Goal: Information Seeking & Learning: Learn about a topic

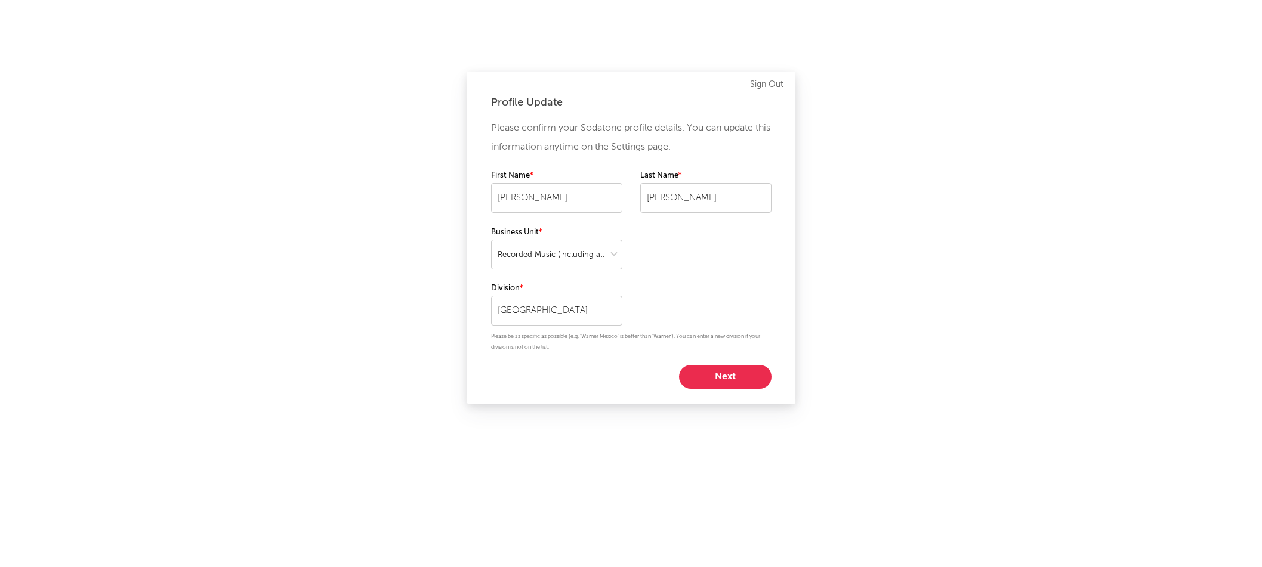
select select "recorded_music"
click at [743, 384] on button "Next" at bounding box center [725, 377] width 92 height 24
select select "other"
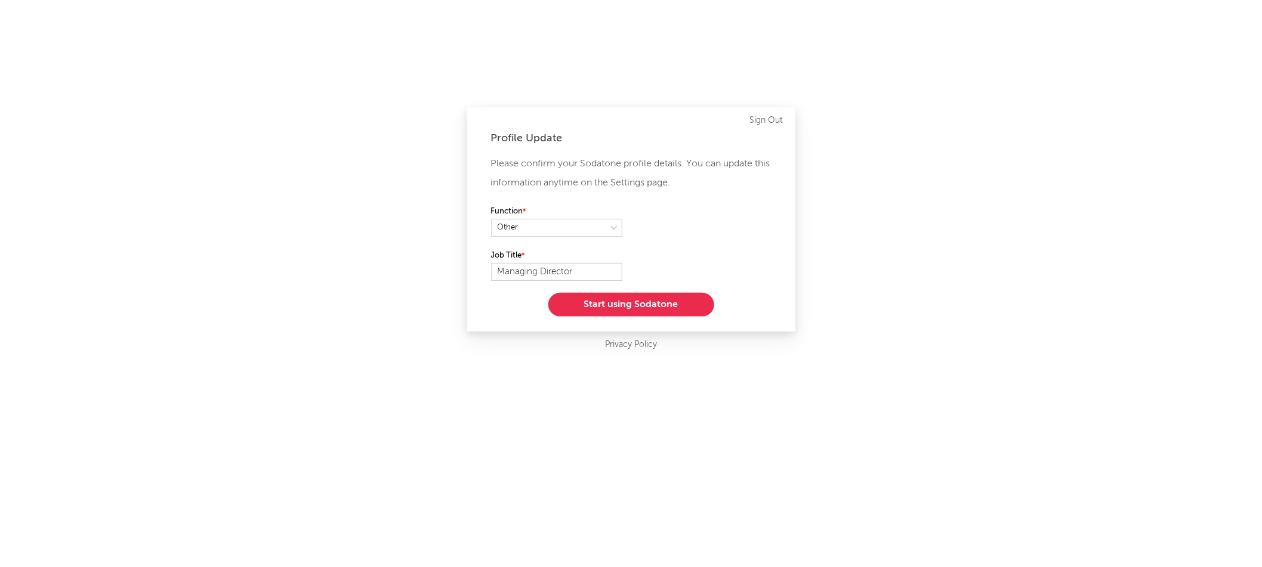
click at [645, 302] on button "Start using Sodatone" at bounding box center [631, 305] width 166 height 24
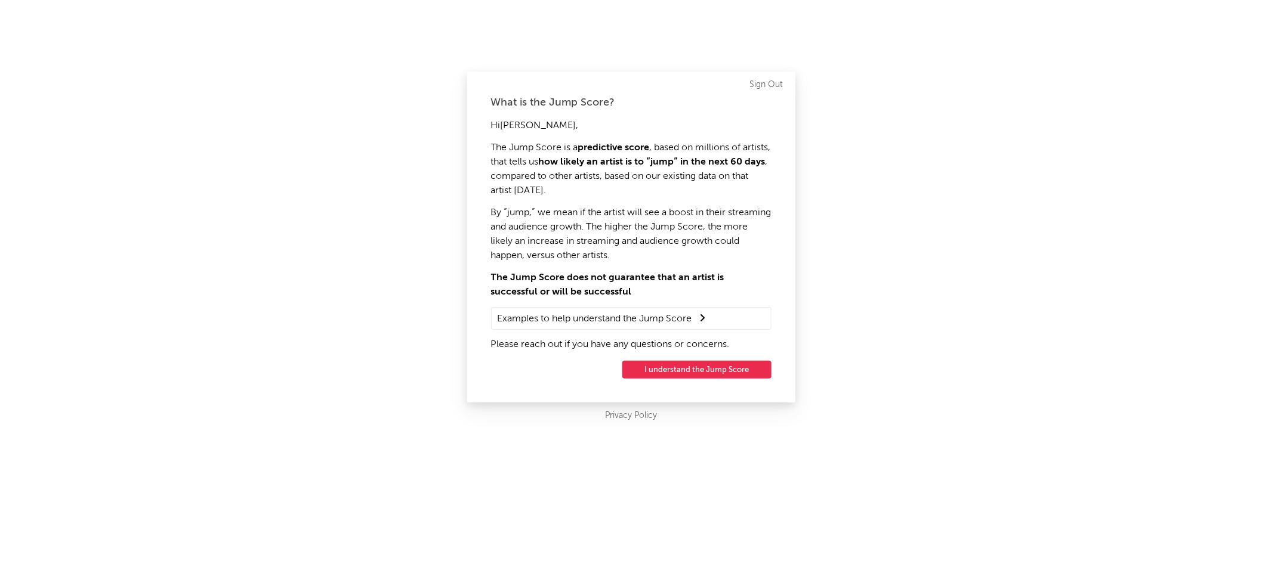
click at [693, 366] on button "I understand the Jump Score" at bounding box center [696, 370] width 149 height 18
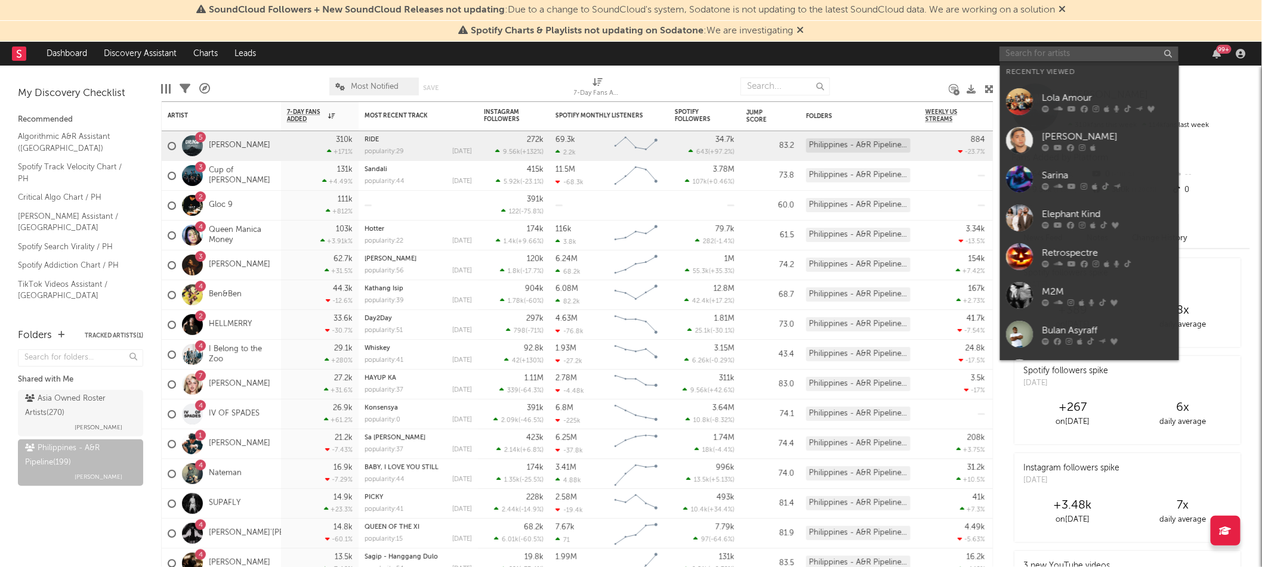
click at [1028, 54] on input "text" at bounding box center [1088, 54] width 179 height 15
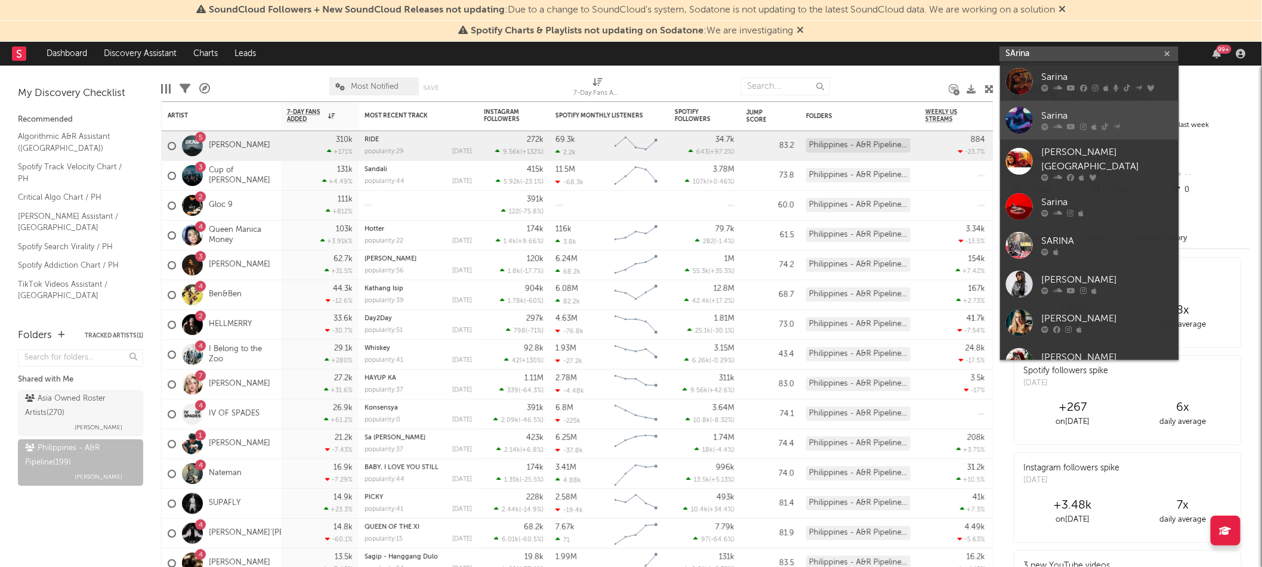
type input "SArina"
click at [1067, 123] on icon at bounding box center [1071, 126] width 8 height 7
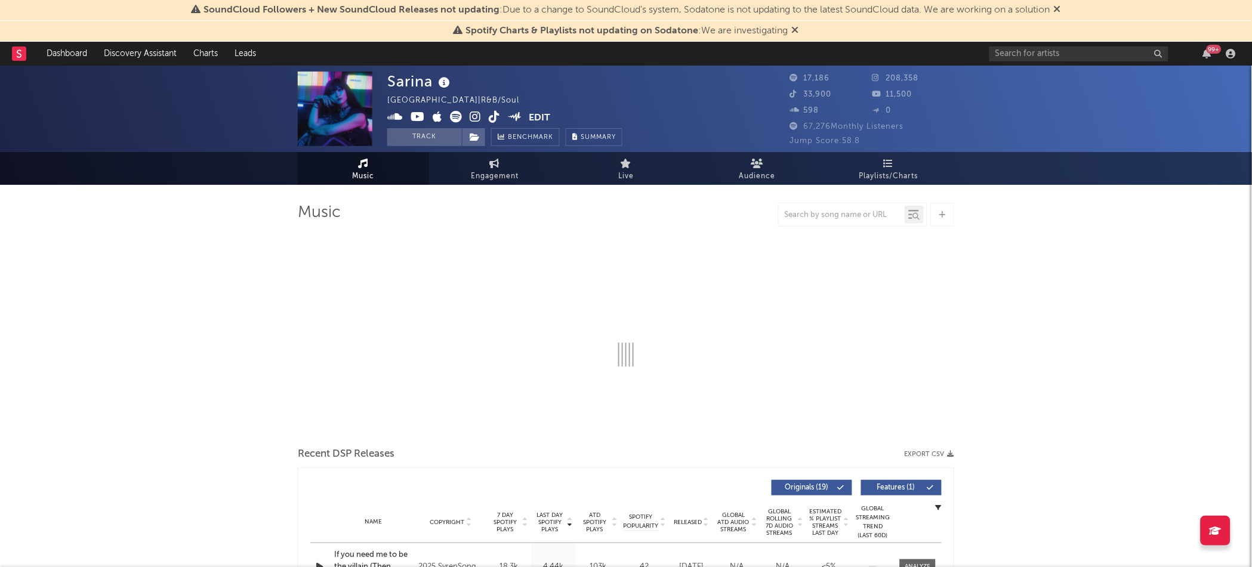
select select "6m"
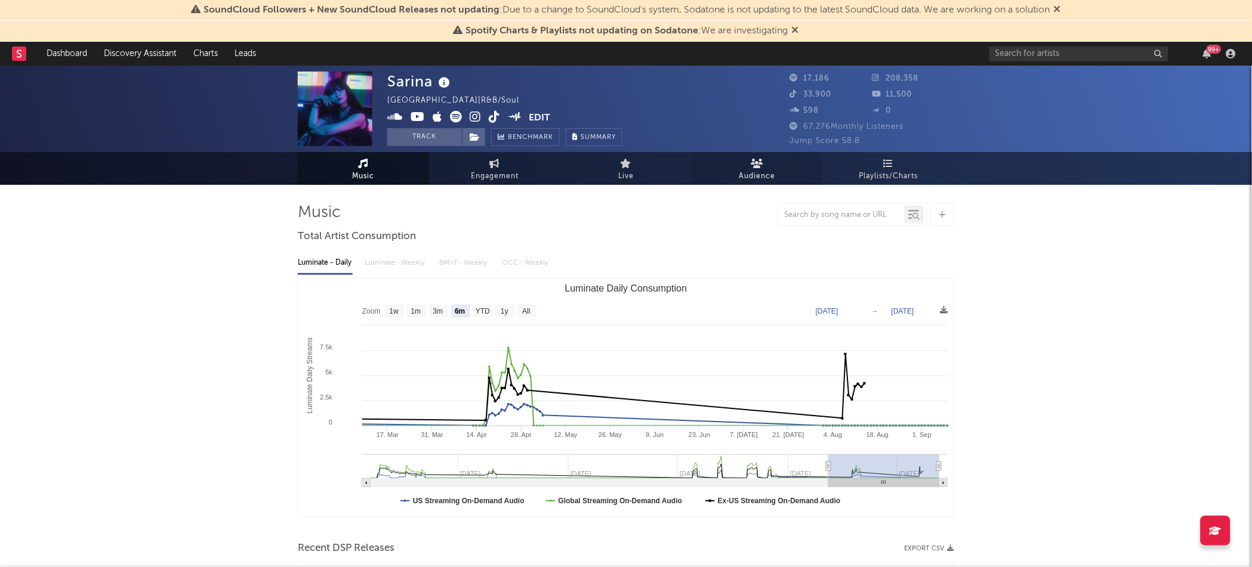
click at [758, 160] on icon at bounding box center [757, 164] width 13 height 10
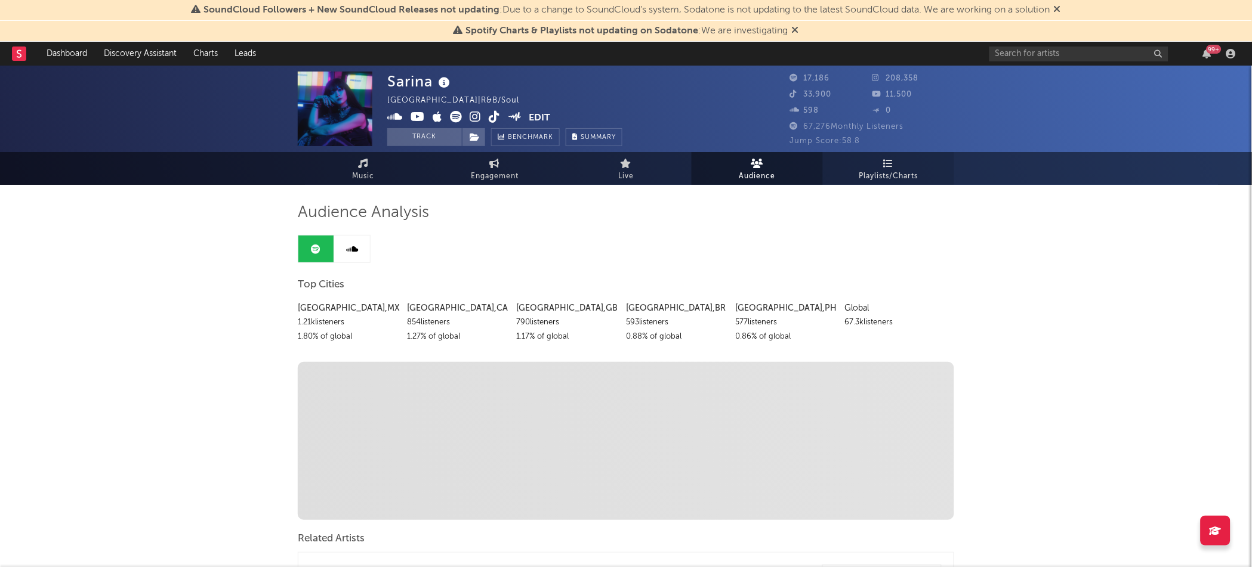
click at [877, 168] on link "Playlists/Charts" at bounding box center [888, 168] width 131 height 33
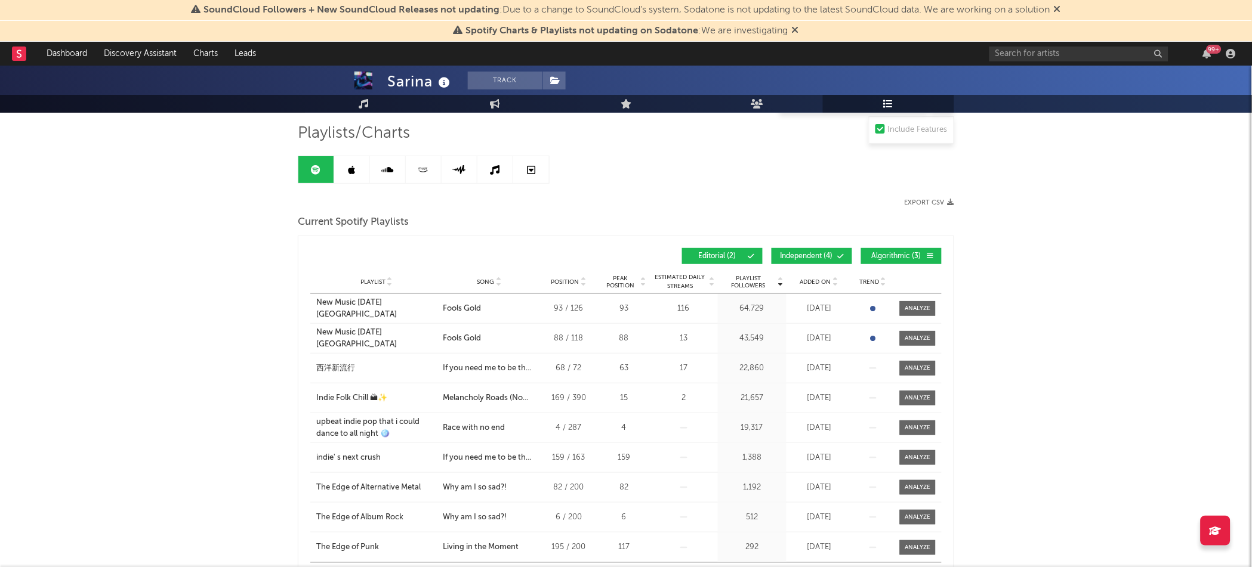
scroll to position [97, 0]
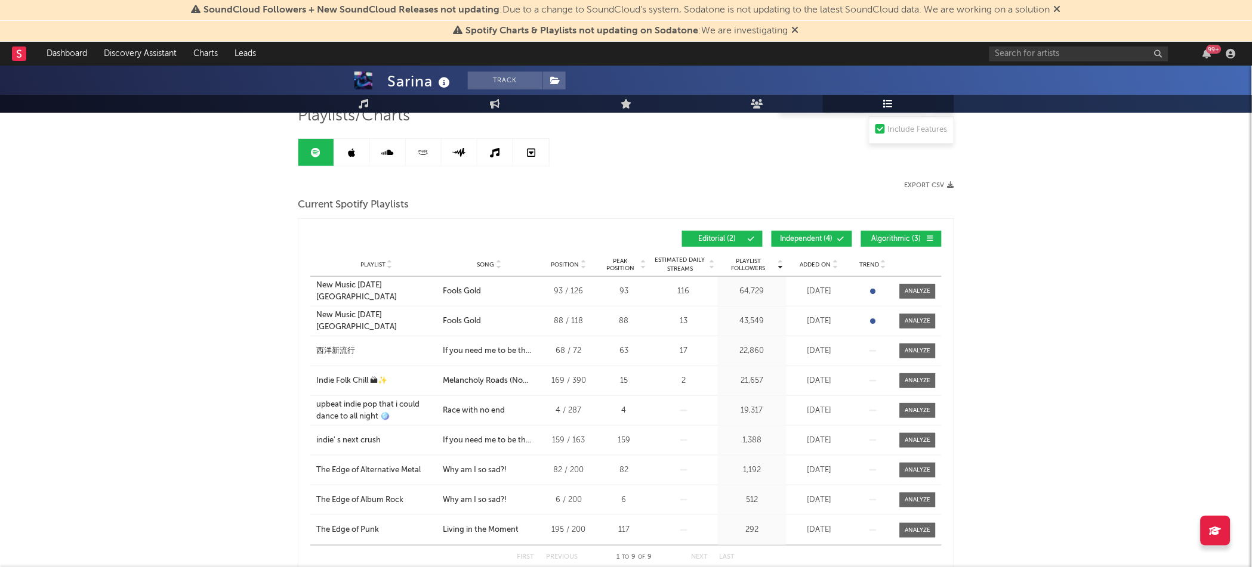
click at [823, 266] on span "Added On" at bounding box center [815, 264] width 31 height 7
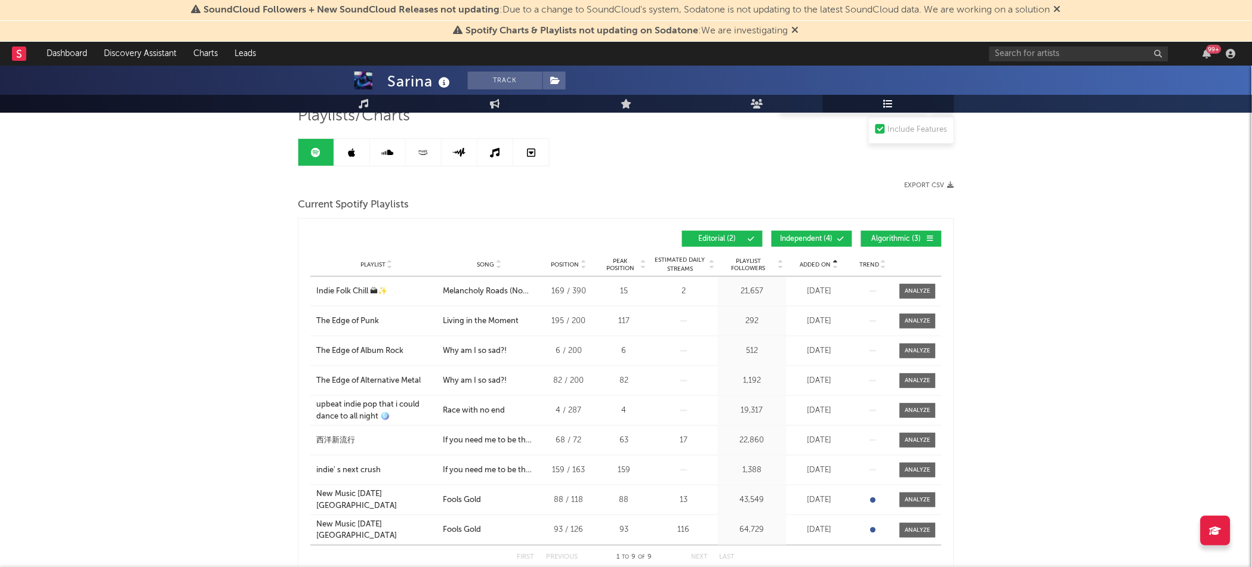
click at [818, 269] on div "Playlist City Song Position Peak Position Estimated Daily Streams Playlist Foll…" at bounding box center [625, 265] width 631 height 24
click at [832, 265] on icon at bounding box center [835, 267] width 6 height 5
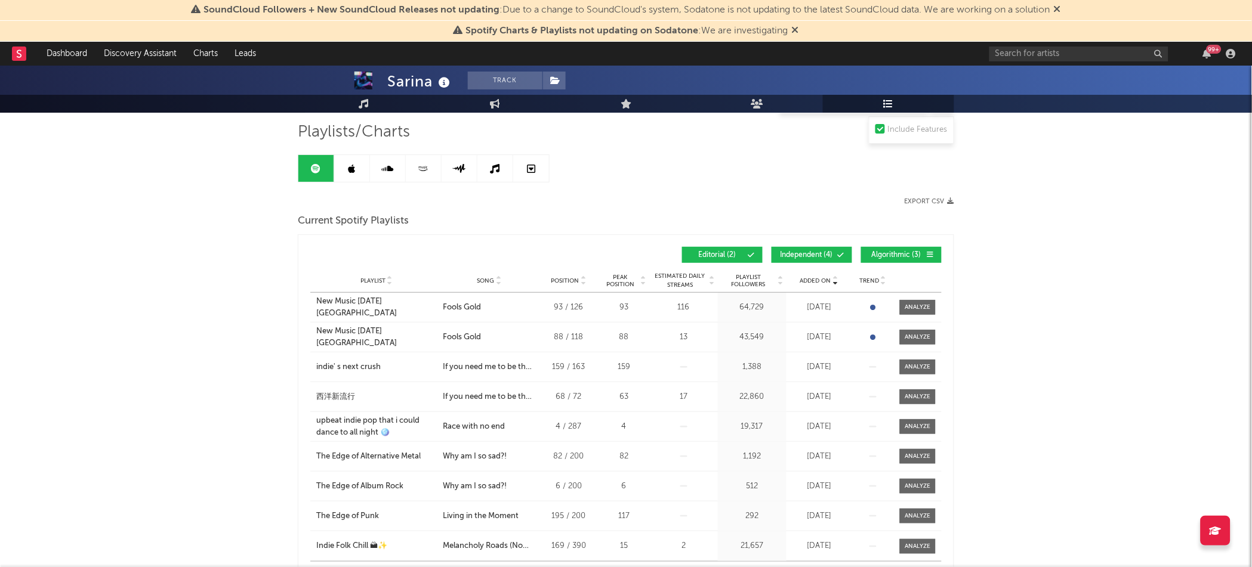
scroll to position [64, 0]
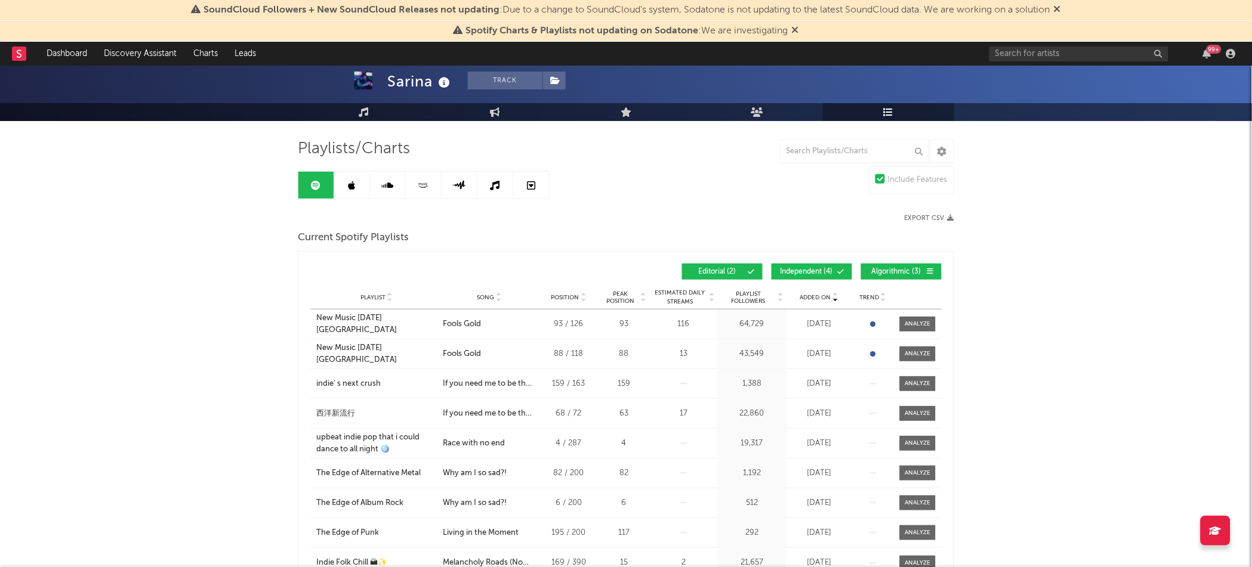
click at [751, 274] on button "Editorial ( 2 )" at bounding box center [722, 272] width 81 height 16
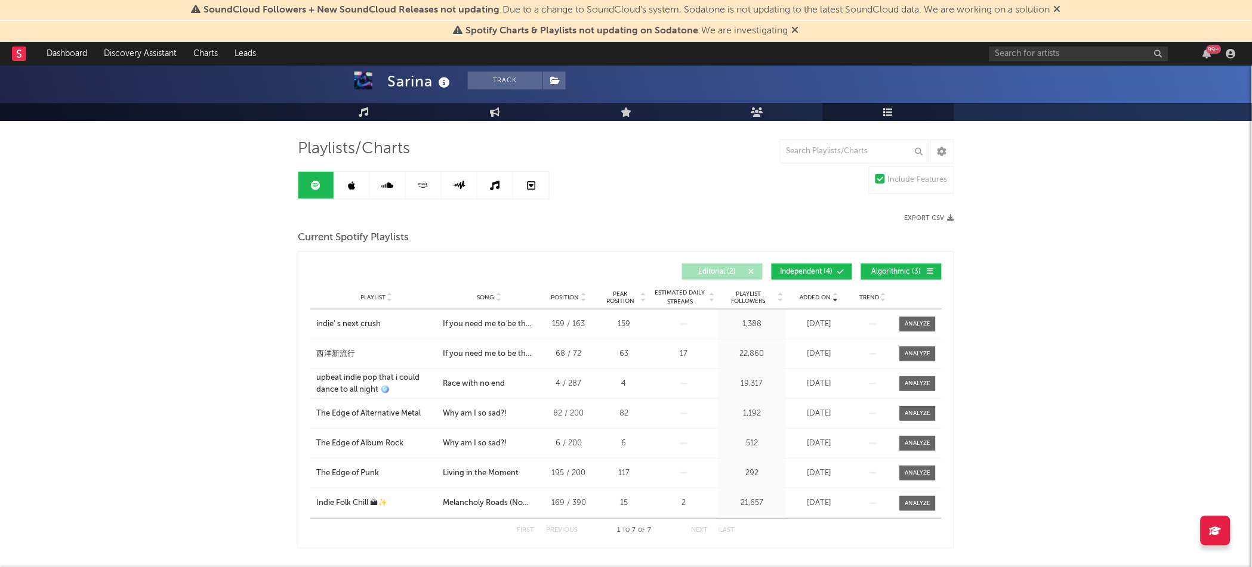
click at [744, 274] on span "Editorial ( 2 )" at bounding box center [717, 271] width 55 height 7
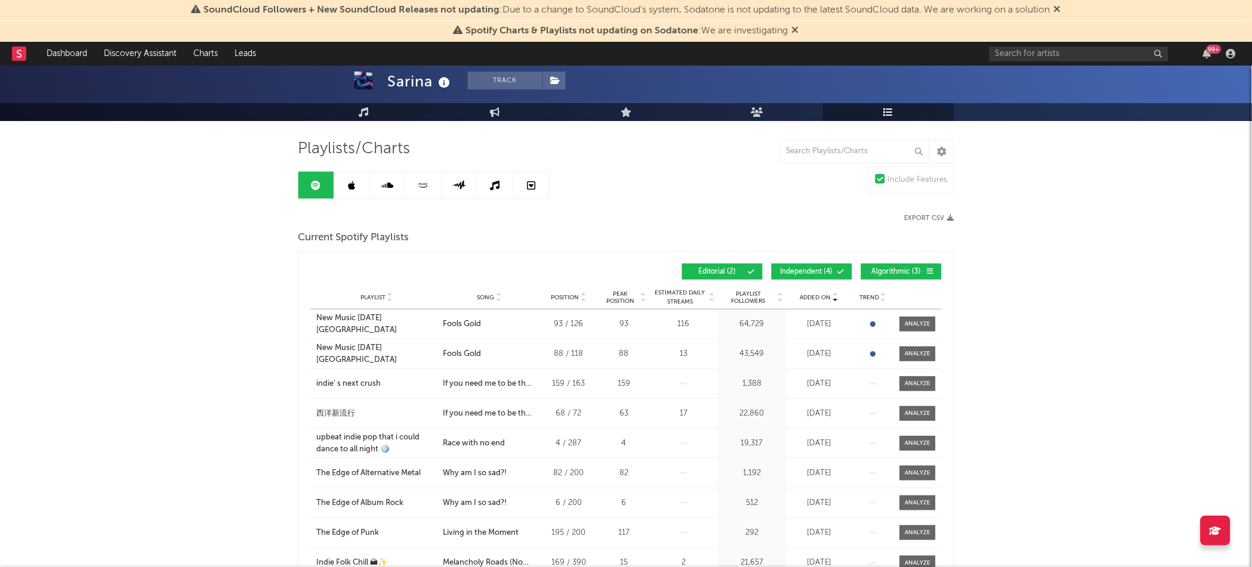
scroll to position [61, 0]
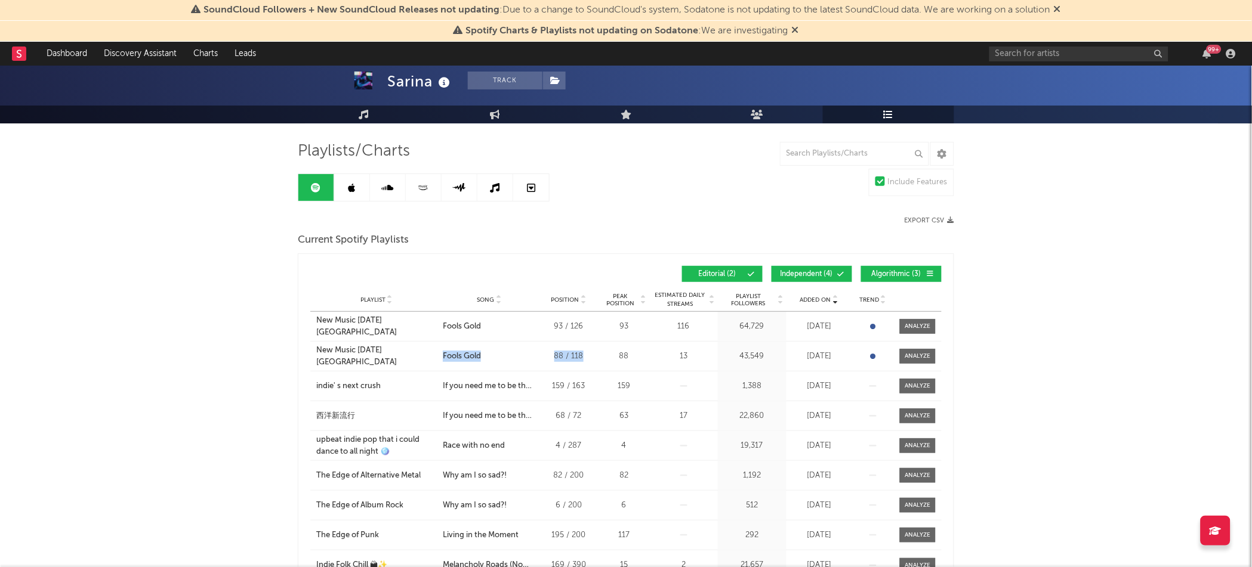
drag, startPoint x: 586, startPoint y: 357, endPoint x: 536, endPoint y: 353, distance: 49.6
click at [536, 353] on div "Playlist New Music [DATE] Singapore City Song Fools Gold Position 88 / 118 Peak…" at bounding box center [625, 356] width 631 height 29
copy div "Fools Gold Position 88 / 118"
click at [722, 268] on button "Editorial ( 2 )" at bounding box center [722, 274] width 81 height 16
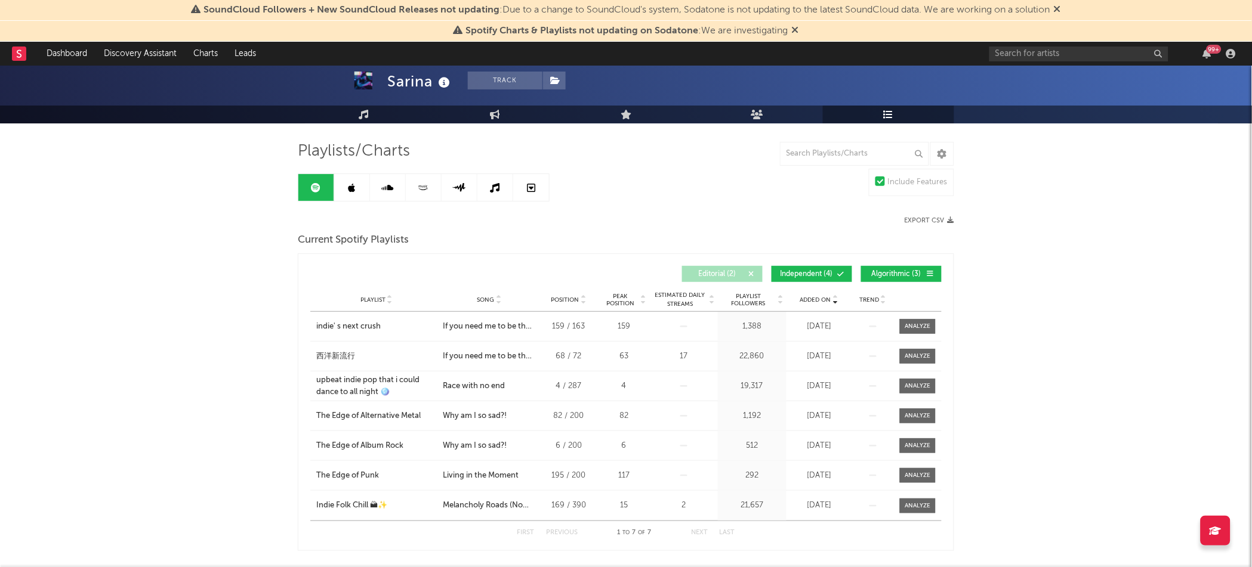
click at [724, 272] on span "Editorial ( 2 )" at bounding box center [717, 274] width 55 height 7
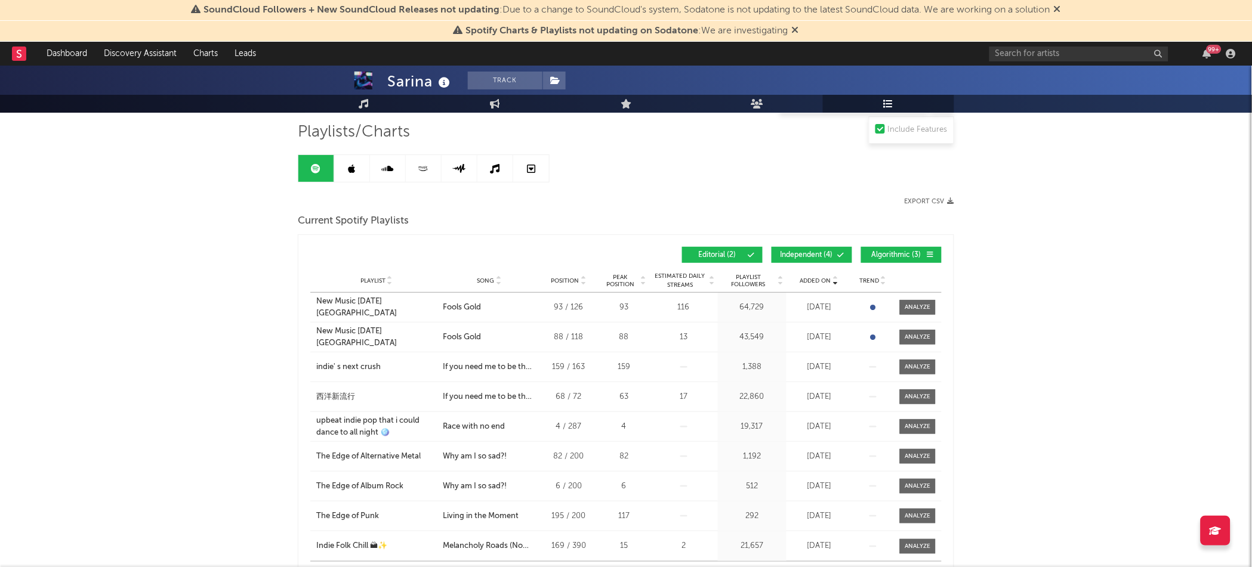
scroll to position [0, 0]
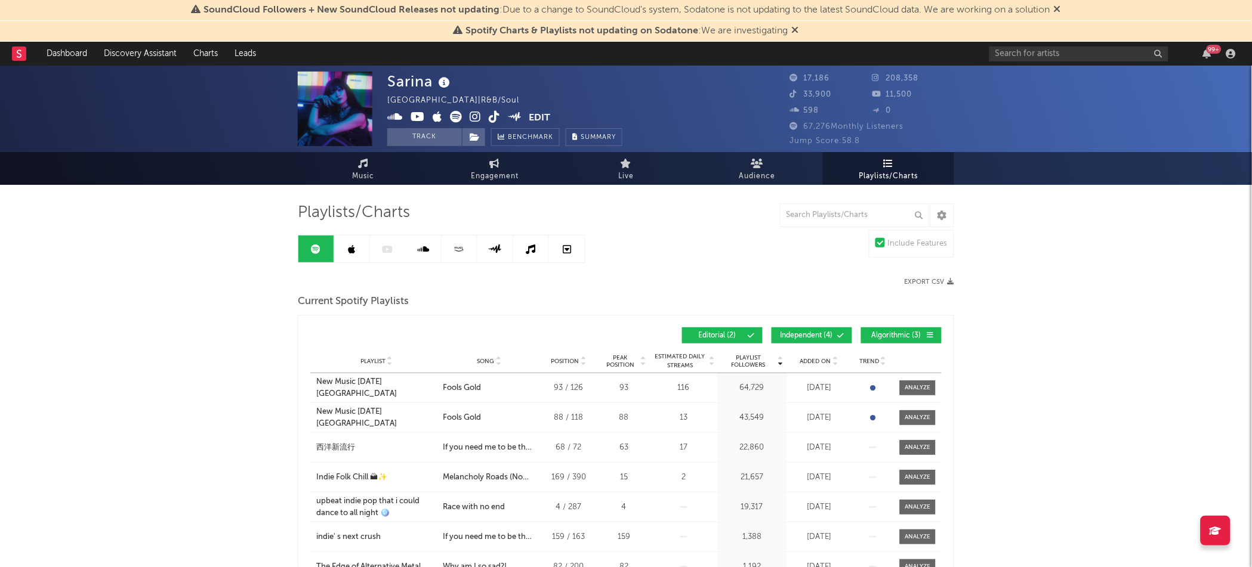
click at [727, 335] on span at bounding box center [726, 335] width 2 height 7
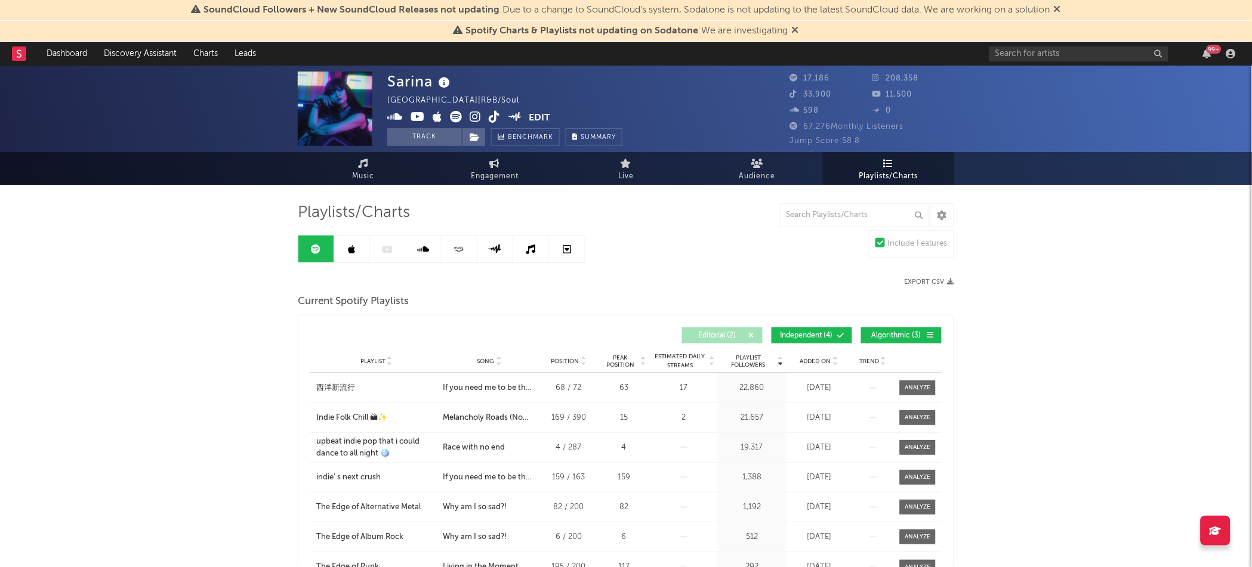
click at [736, 338] on span "Editorial ( 2 )" at bounding box center [717, 335] width 55 height 7
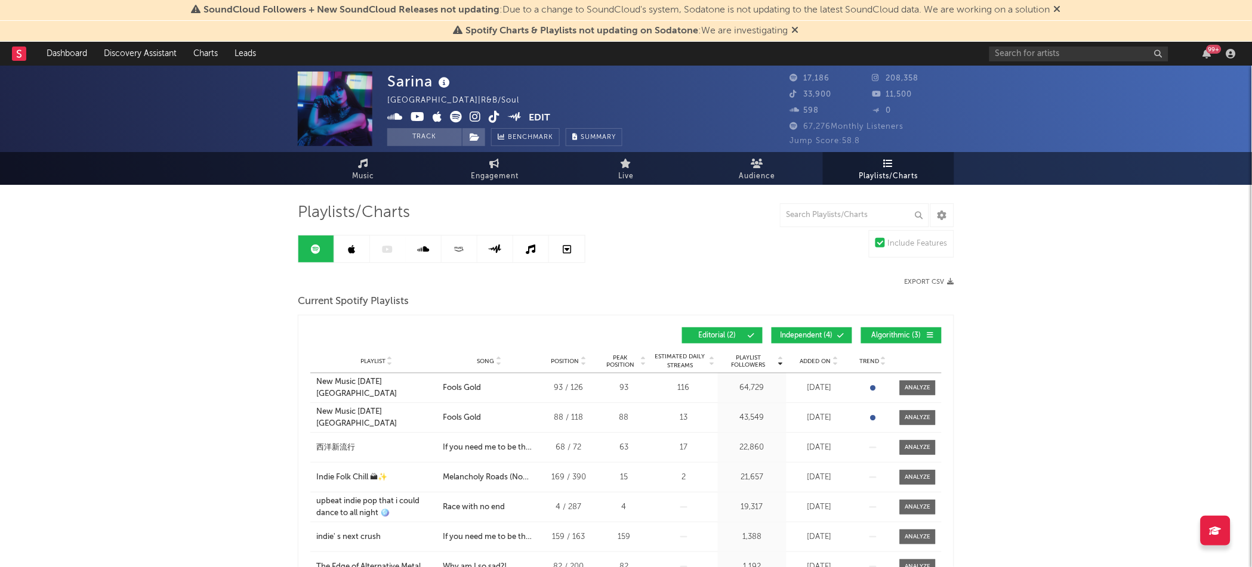
click at [886, 178] on span "Playlists/Charts" at bounding box center [888, 176] width 59 height 14
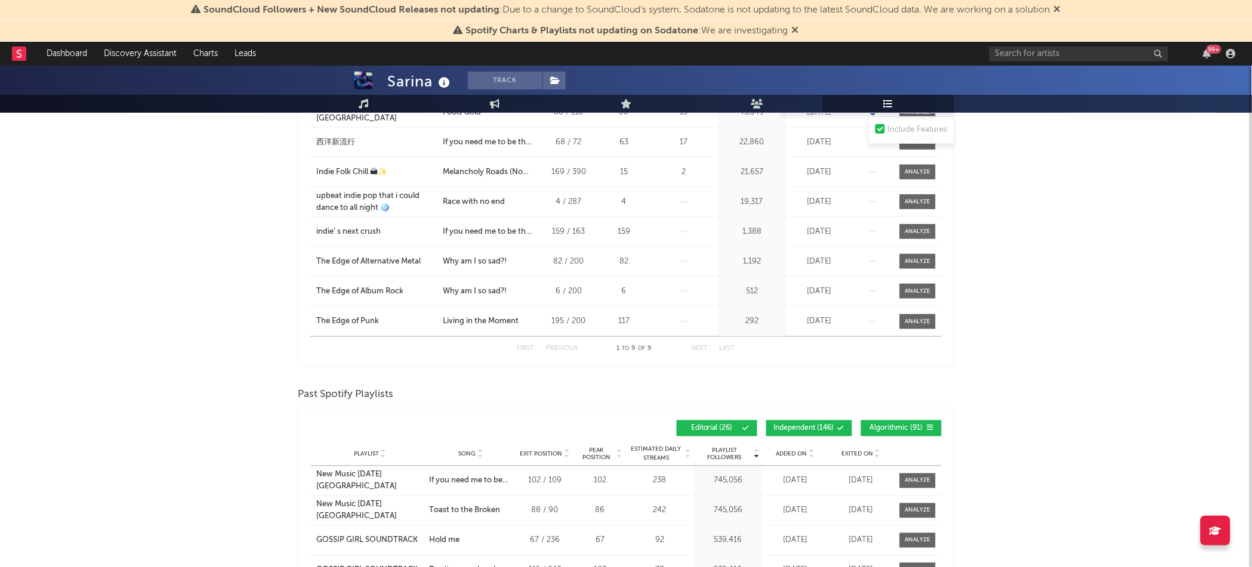
scroll to position [437, 0]
